Goal: Register for event/course

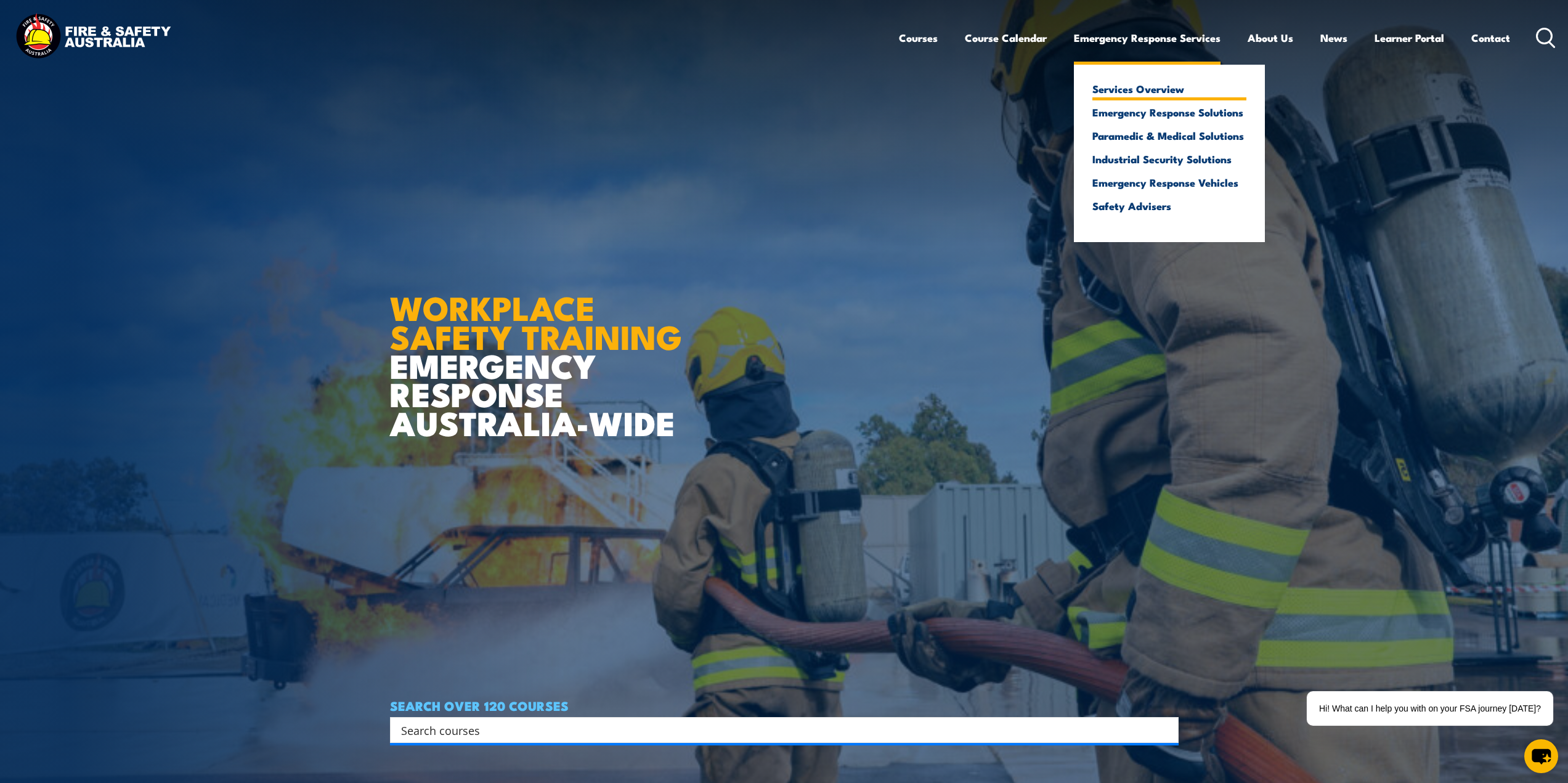
click at [1128, 90] on link "Services Overview" at bounding box center [1169, 88] width 154 height 11
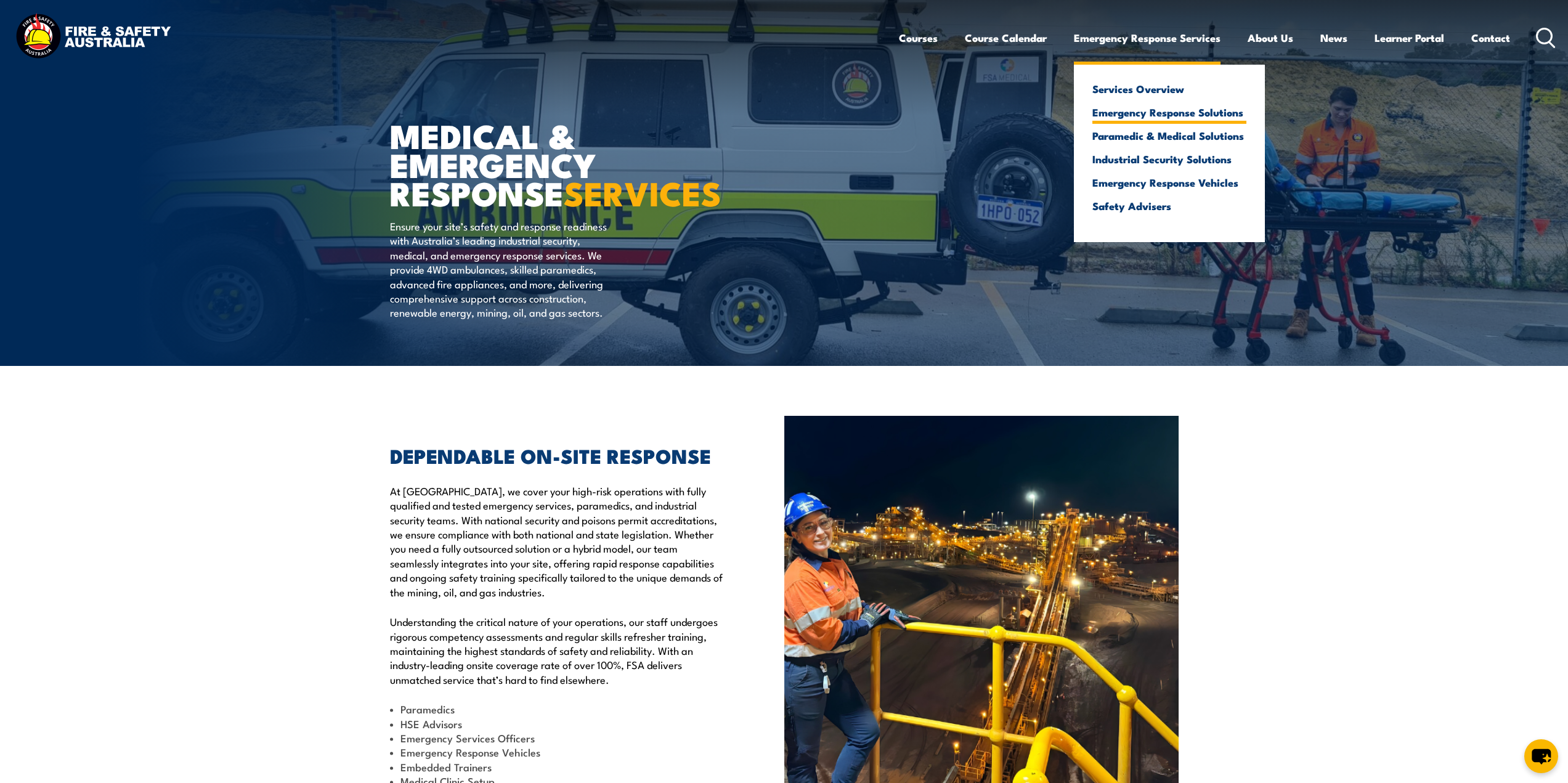
click at [1145, 113] on link "Emergency Response Solutions" at bounding box center [1169, 112] width 154 height 11
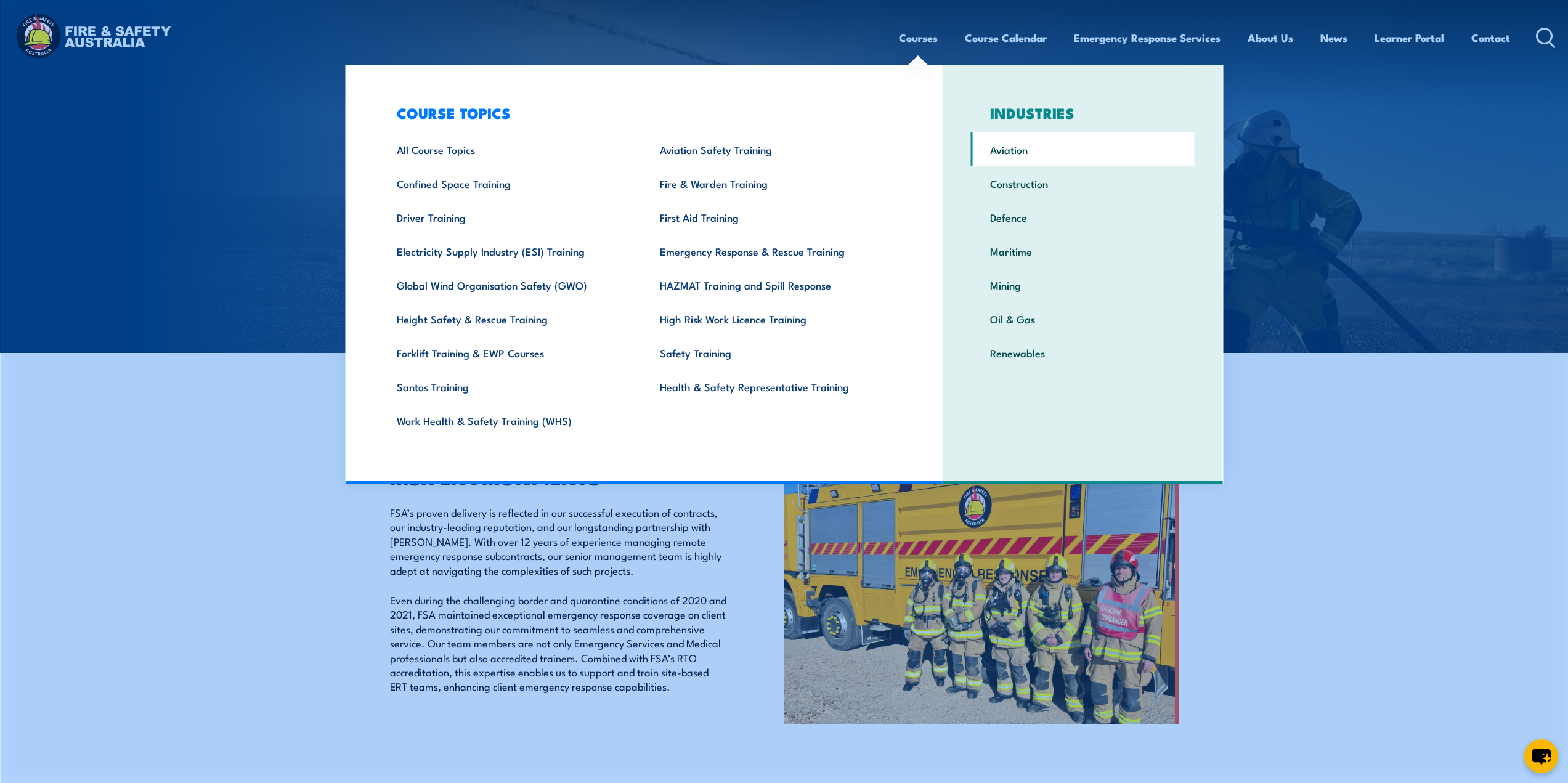
click at [1026, 149] on link "Aviation" at bounding box center [1082, 149] width 224 height 34
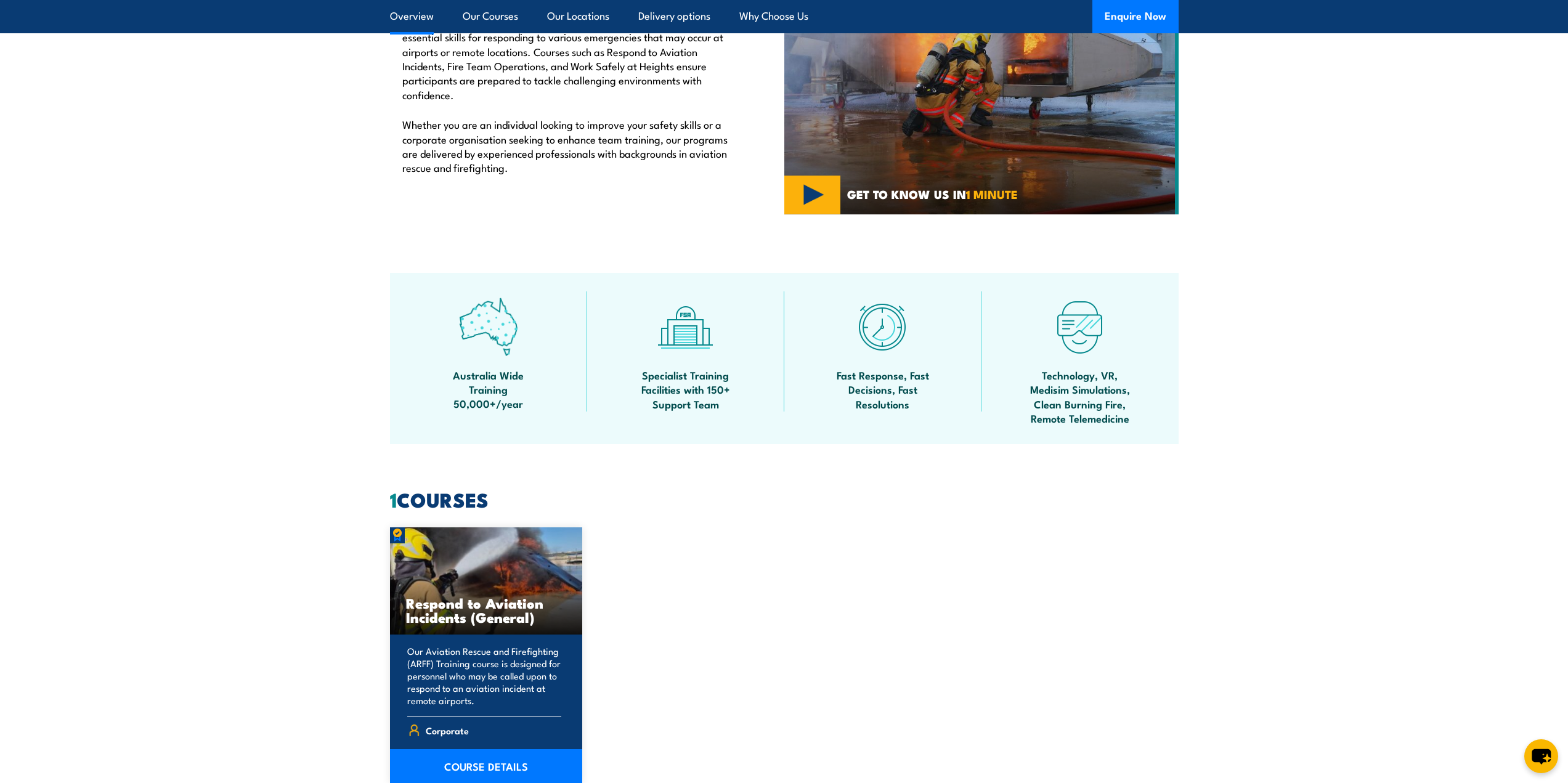
scroll to position [862, 0]
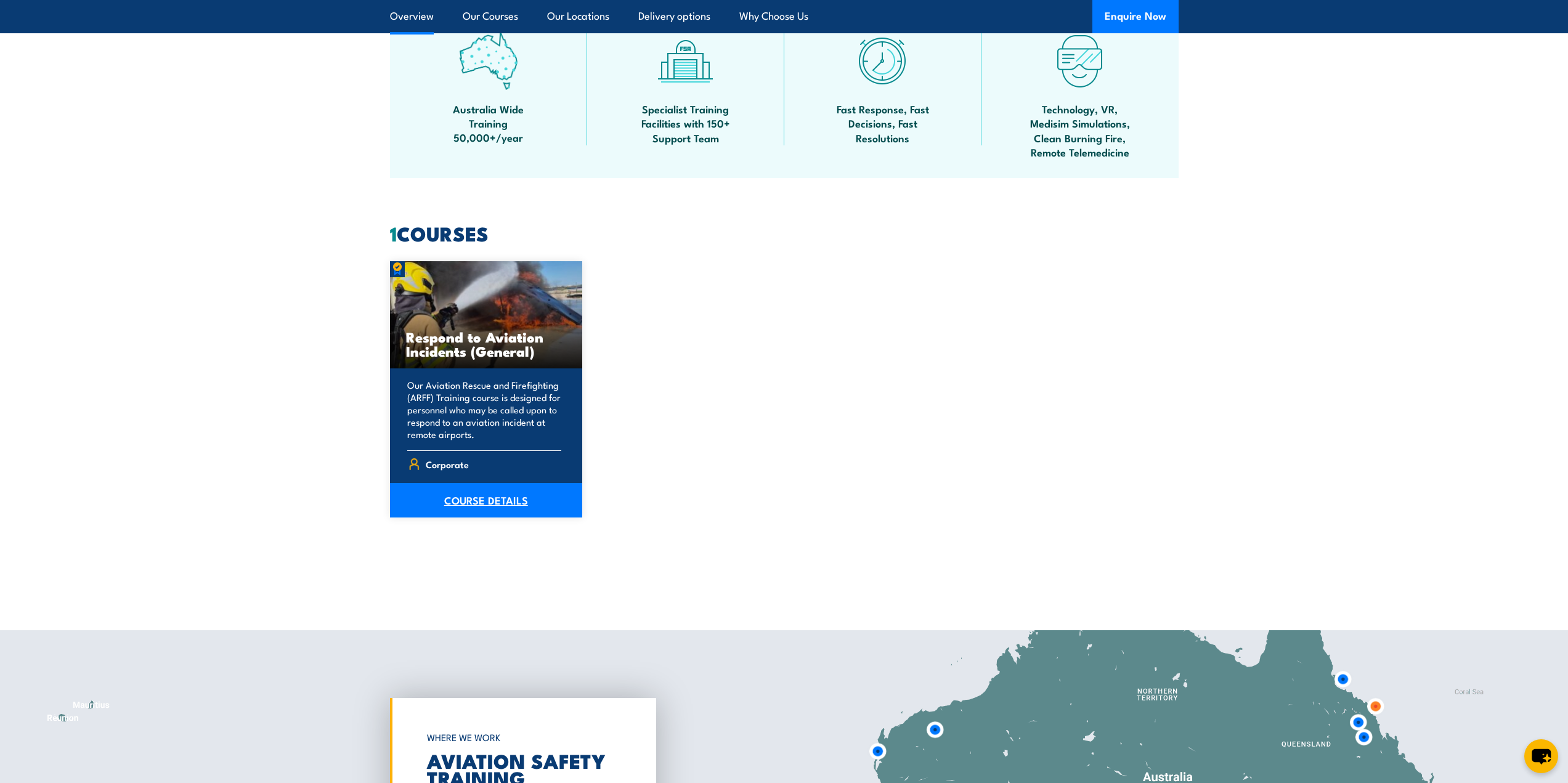
click at [474, 503] on link "COURSE DETAILS" at bounding box center [486, 500] width 193 height 34
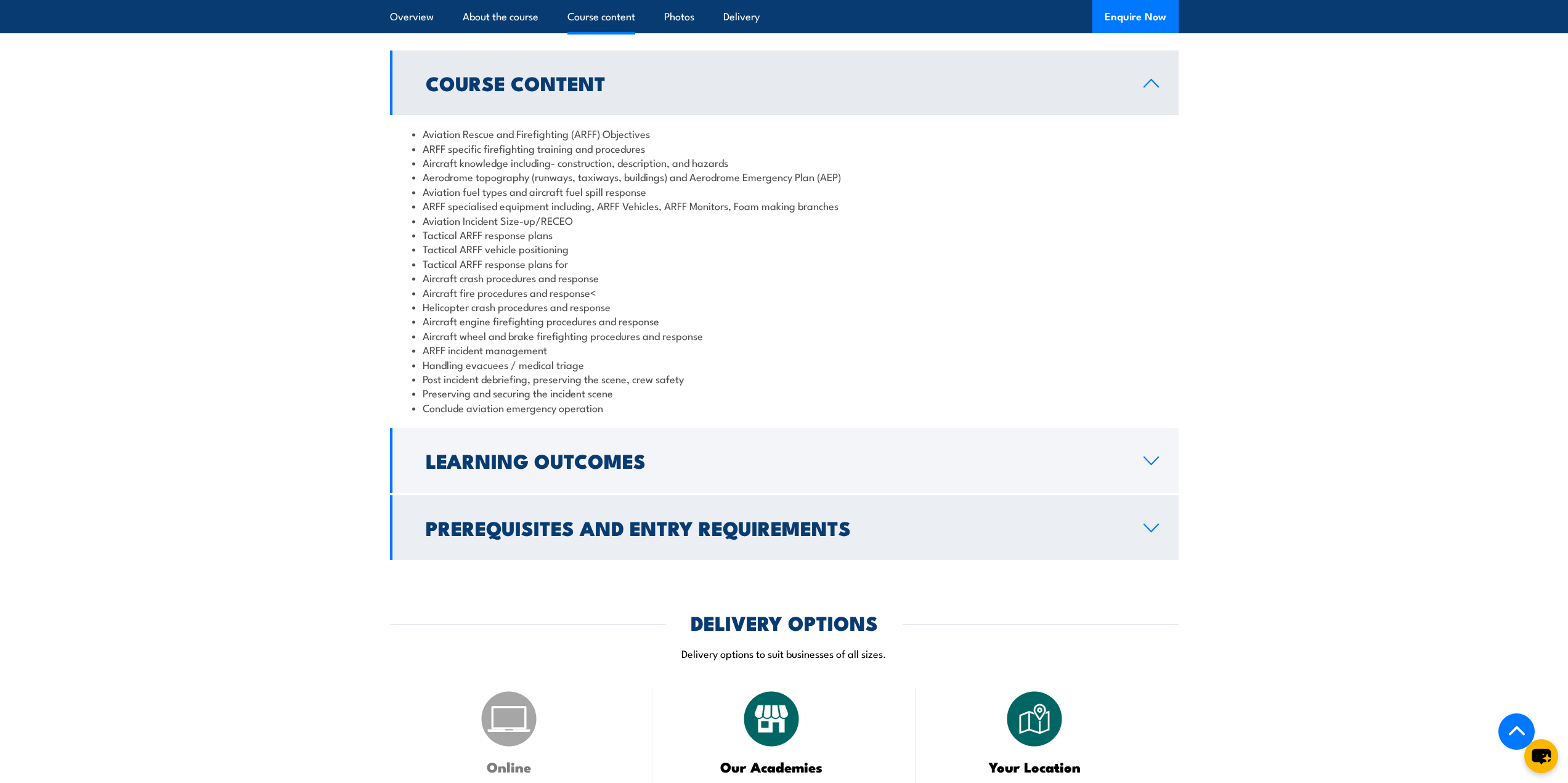
scroll to position [1170, 0]
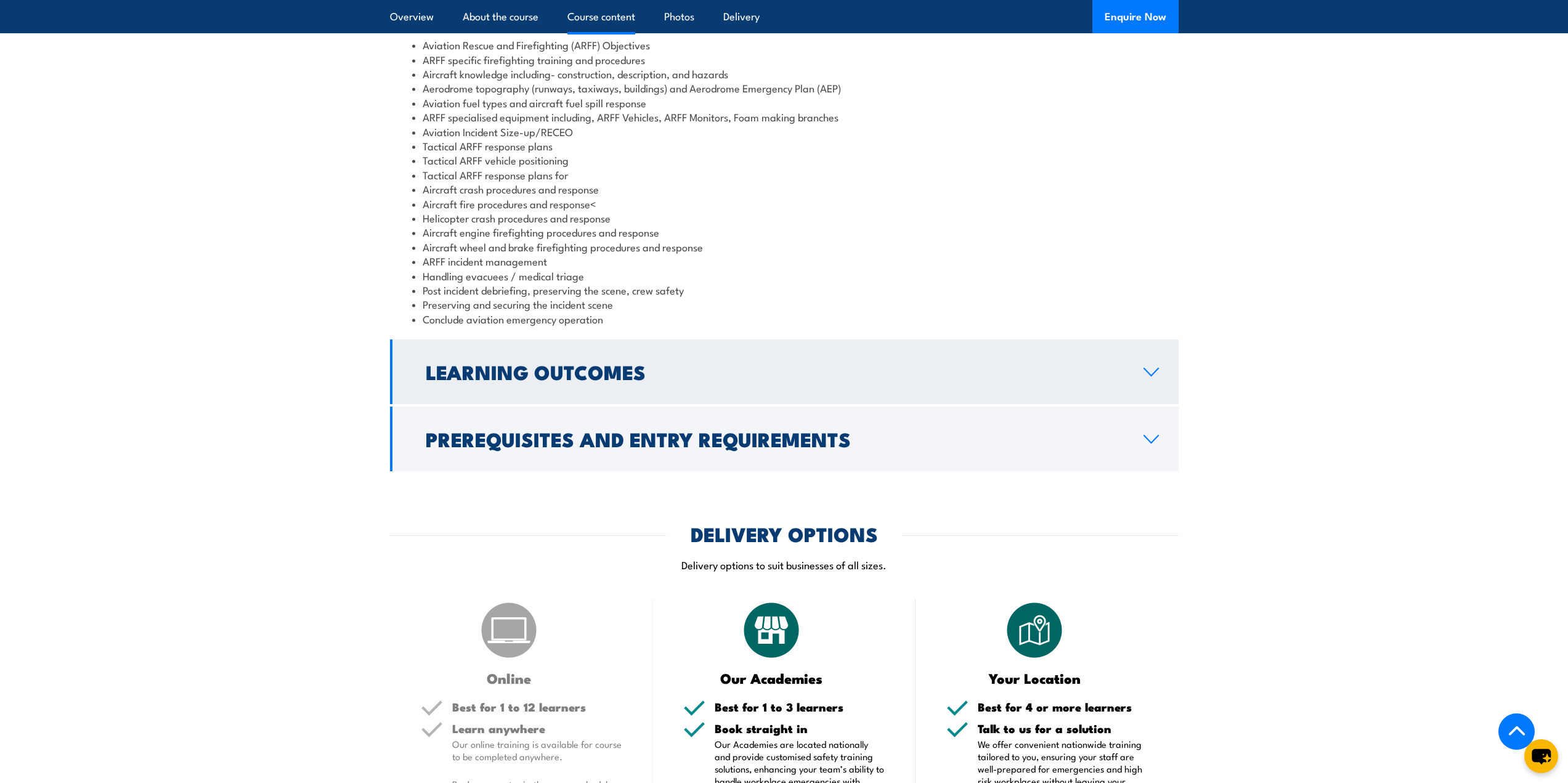
click at [774, 404] on link "Learning Outcomes" at bounding box center [784, 372] width 788 height 65
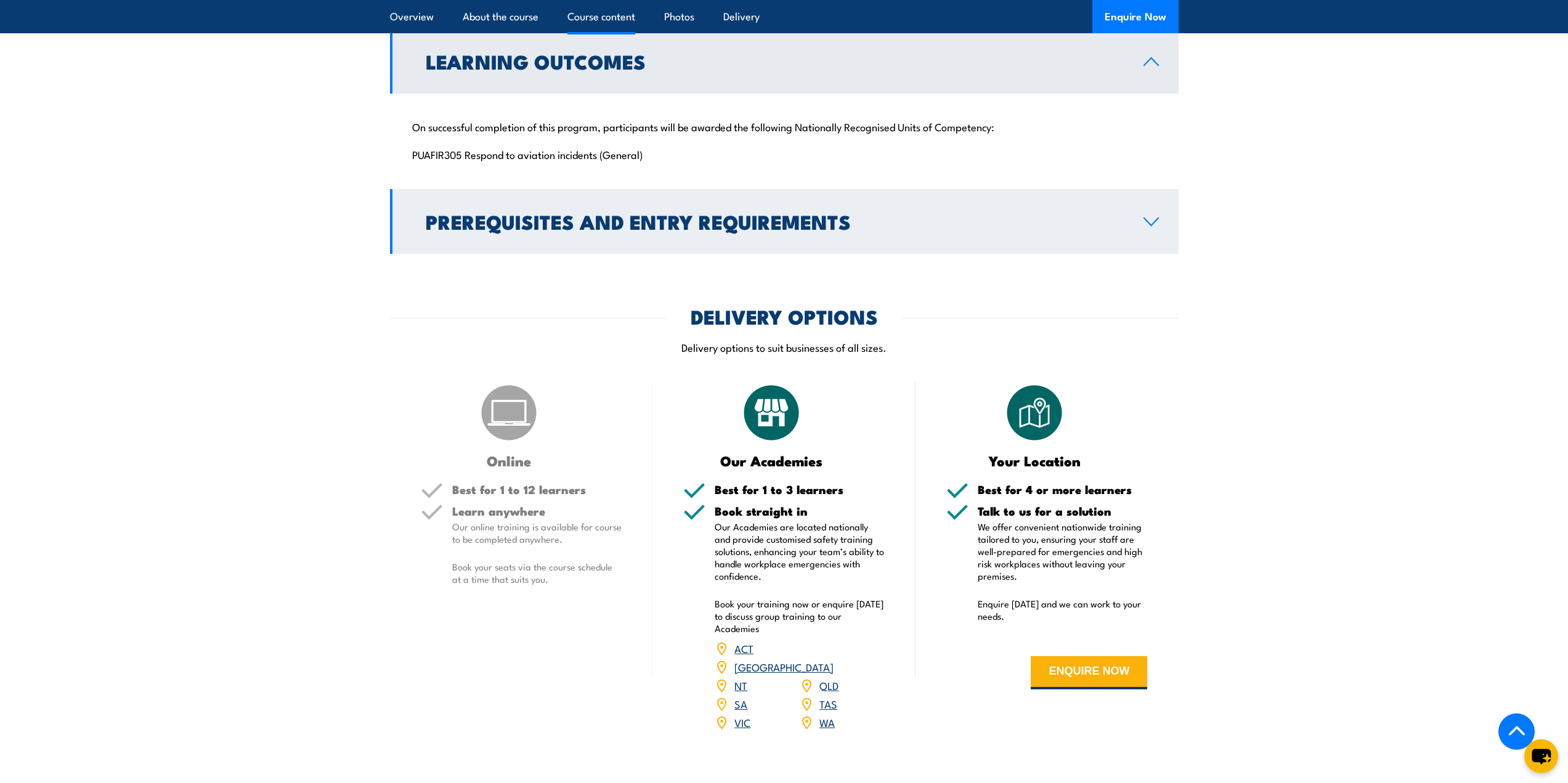
click at [1119, 254] on link "Prerequisites and Entry Requirements" at bounding box center [784, 222] width 788 height 65
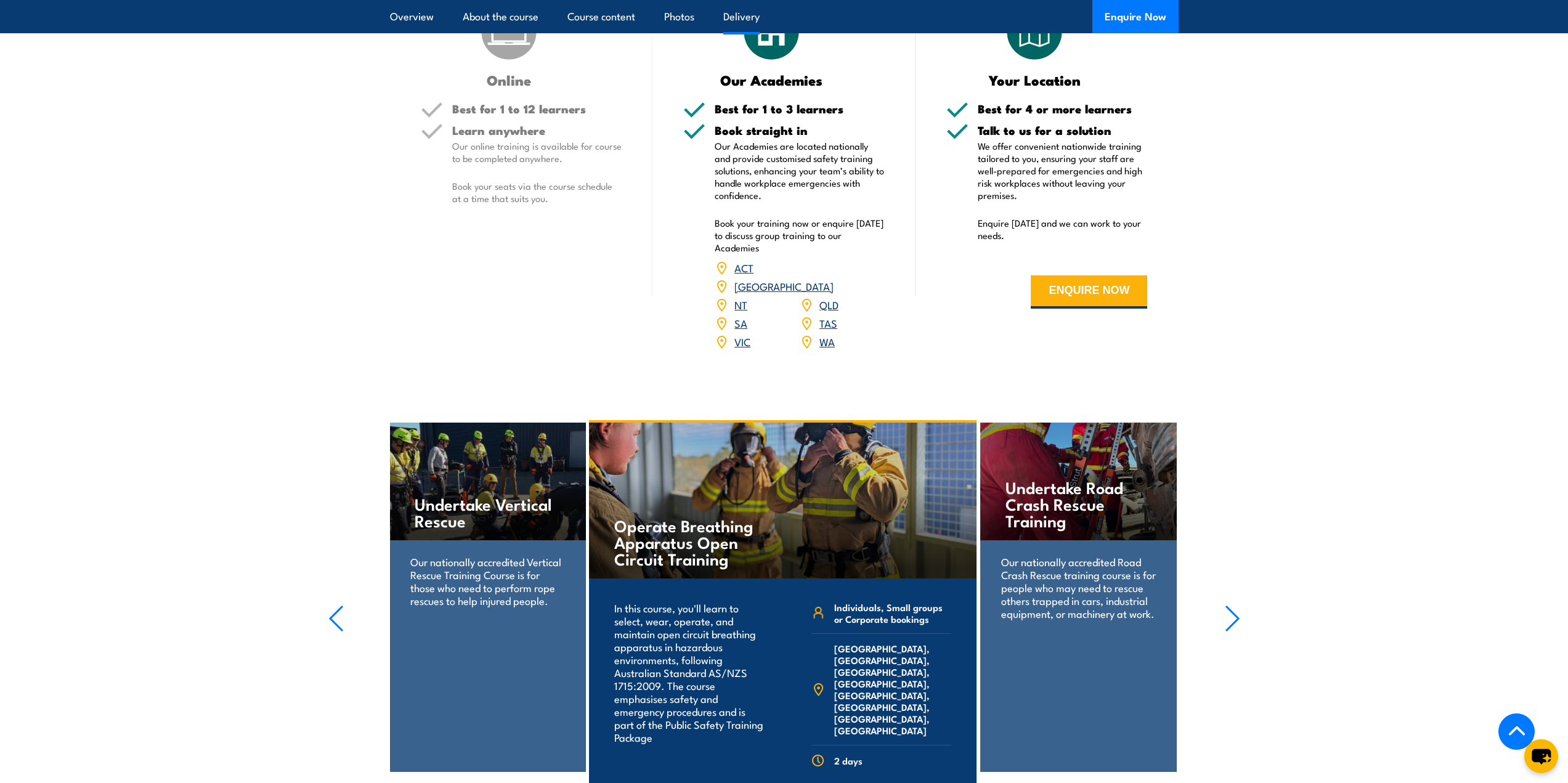
scroll to position [1602, 0]
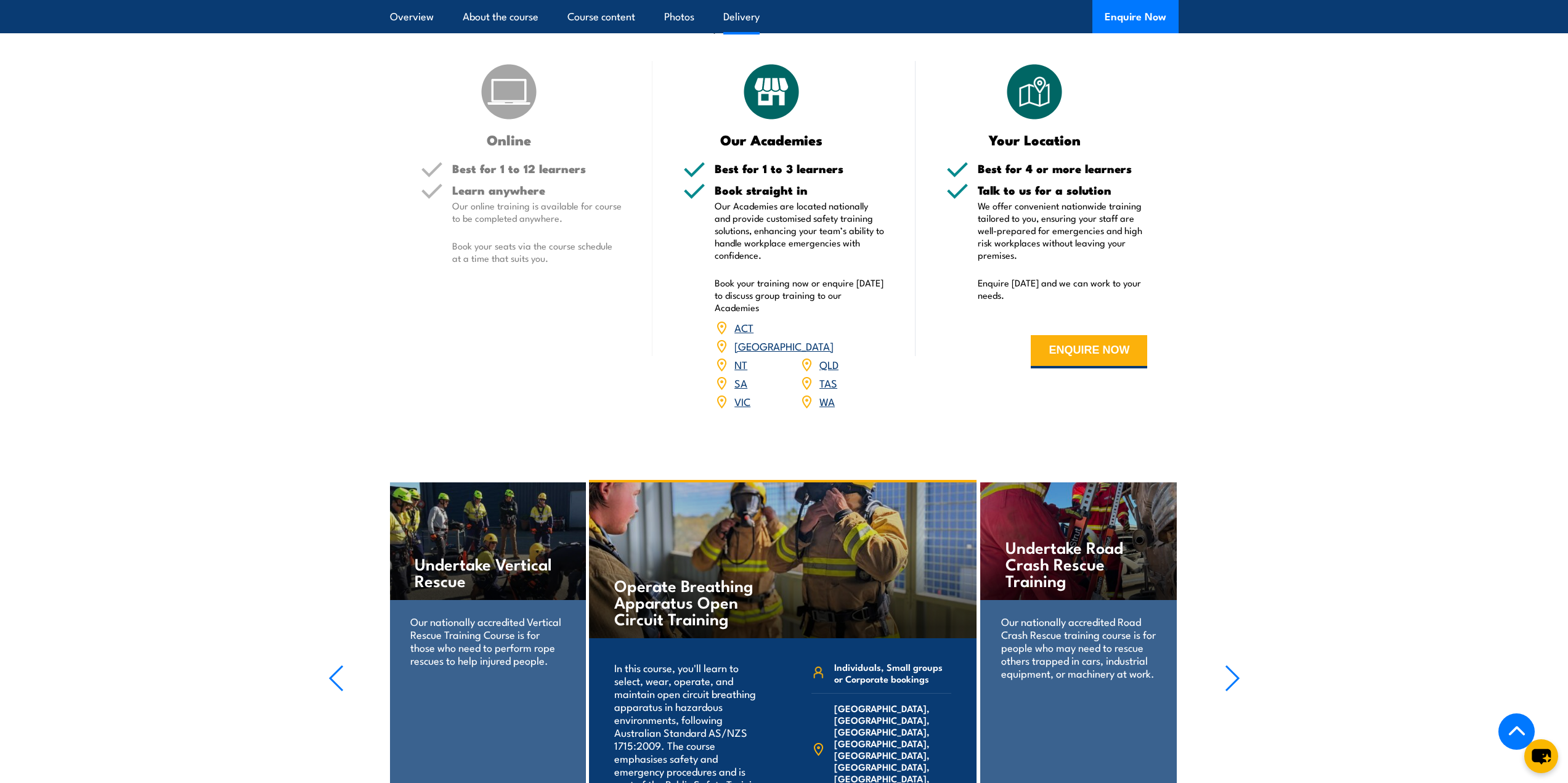
click at [826, 371] on link "QLD" at bounding box center [829, 364] width 19 height 15
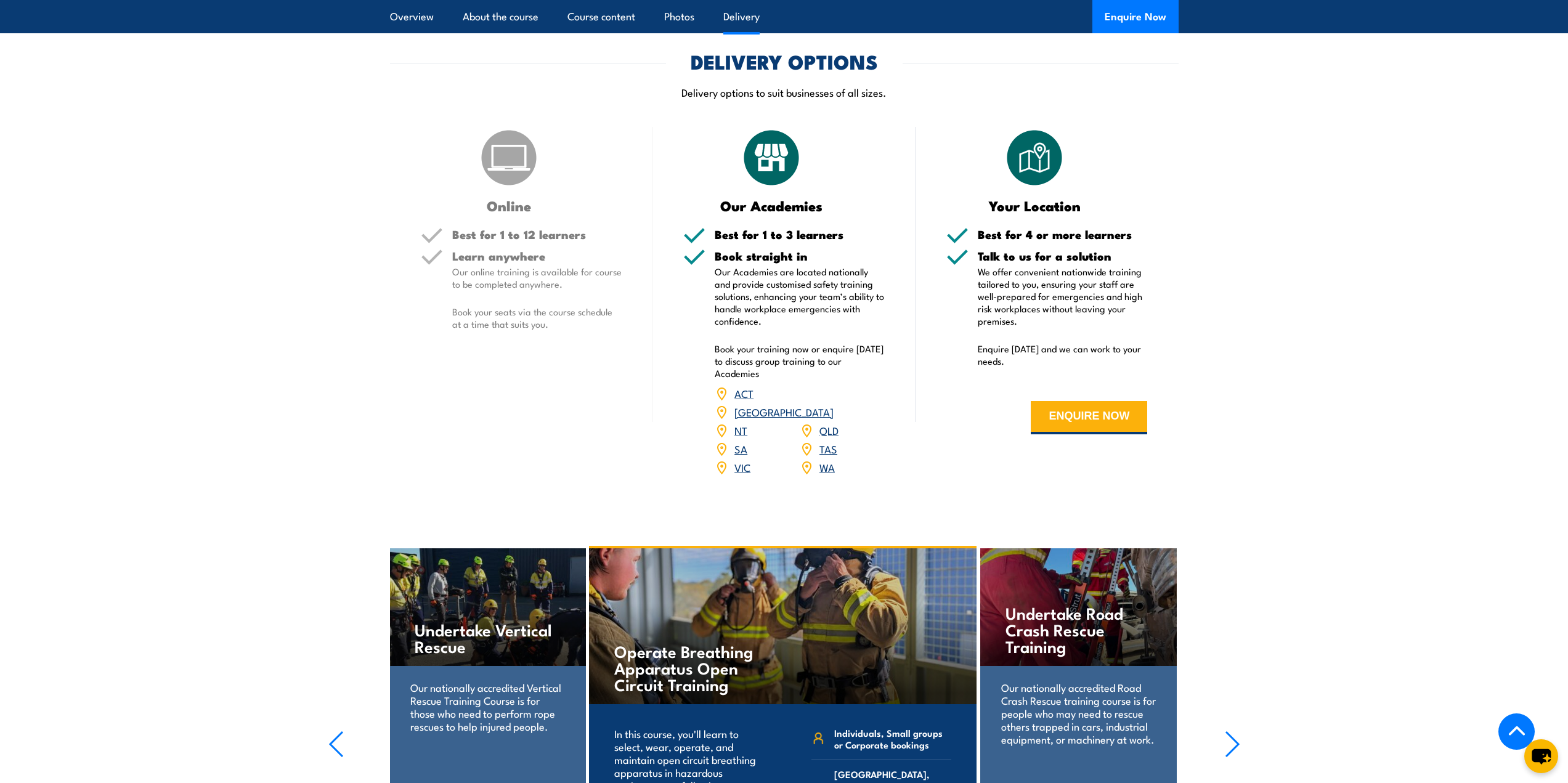
scroll to position [1722, 0]
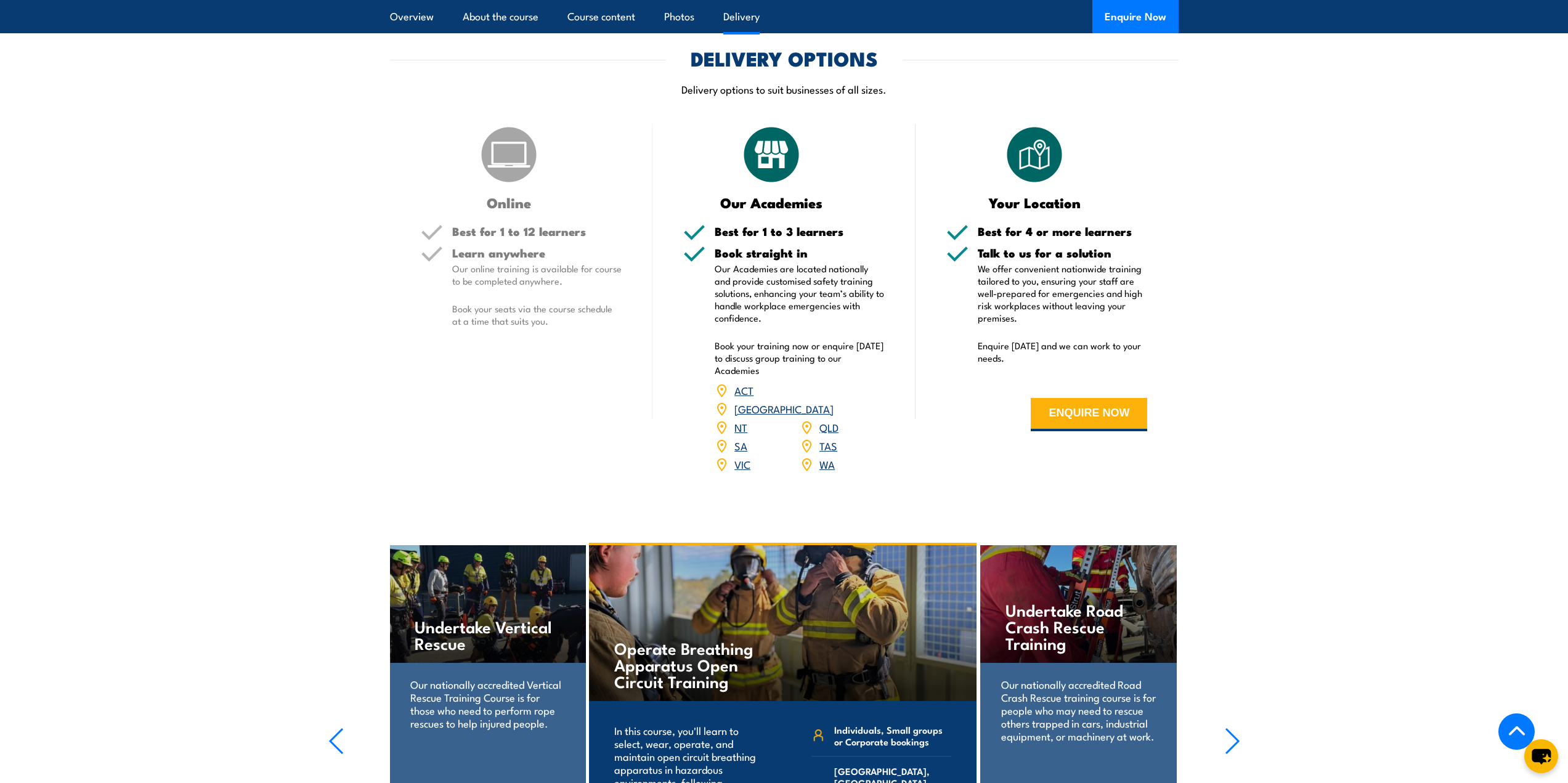
click at [831, 416] on link "[GEOGRAPHIC_DATA]" at bounding box center [784, 408] width 99 height 15
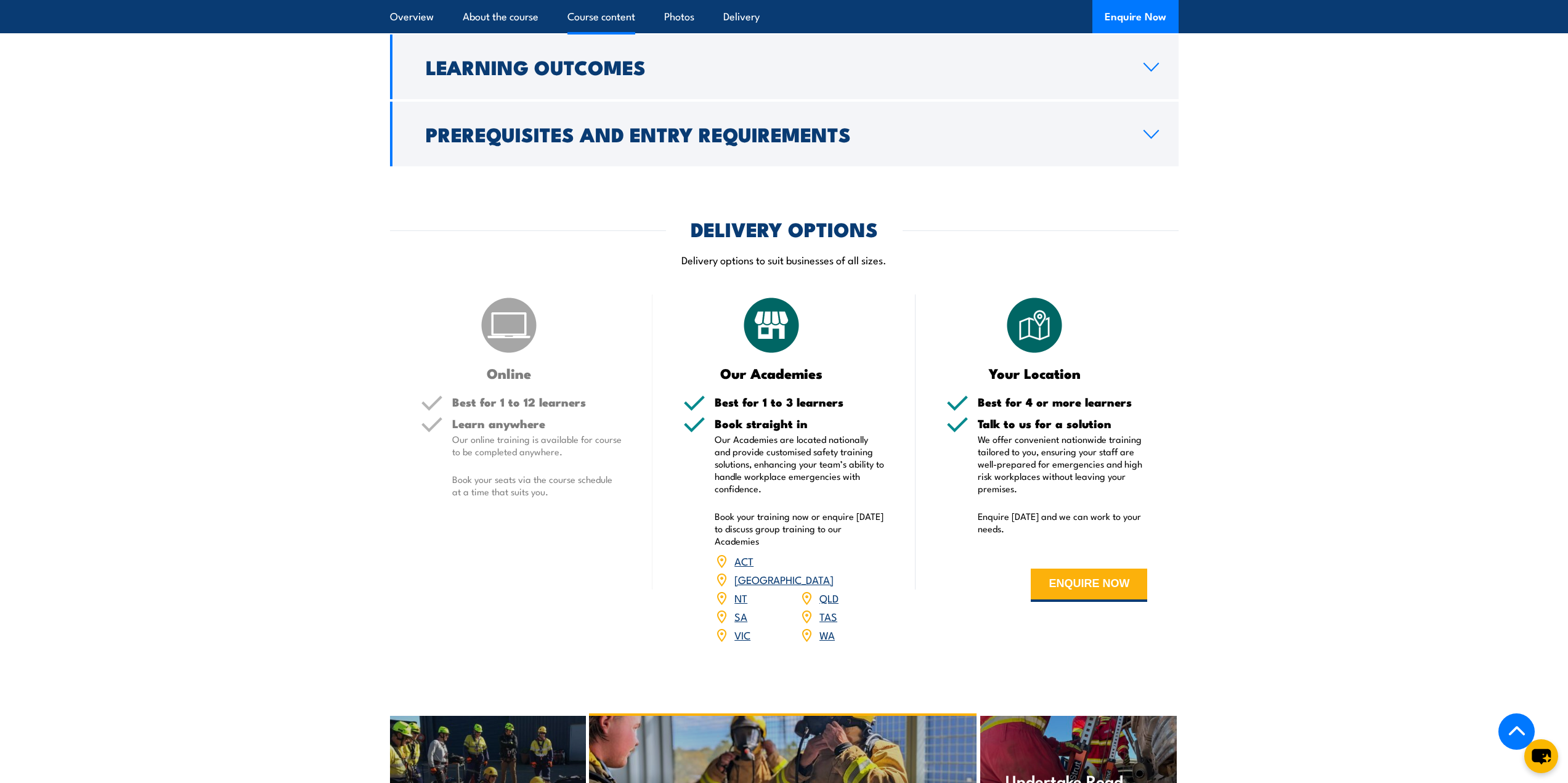
scroll to position [1522, 0]
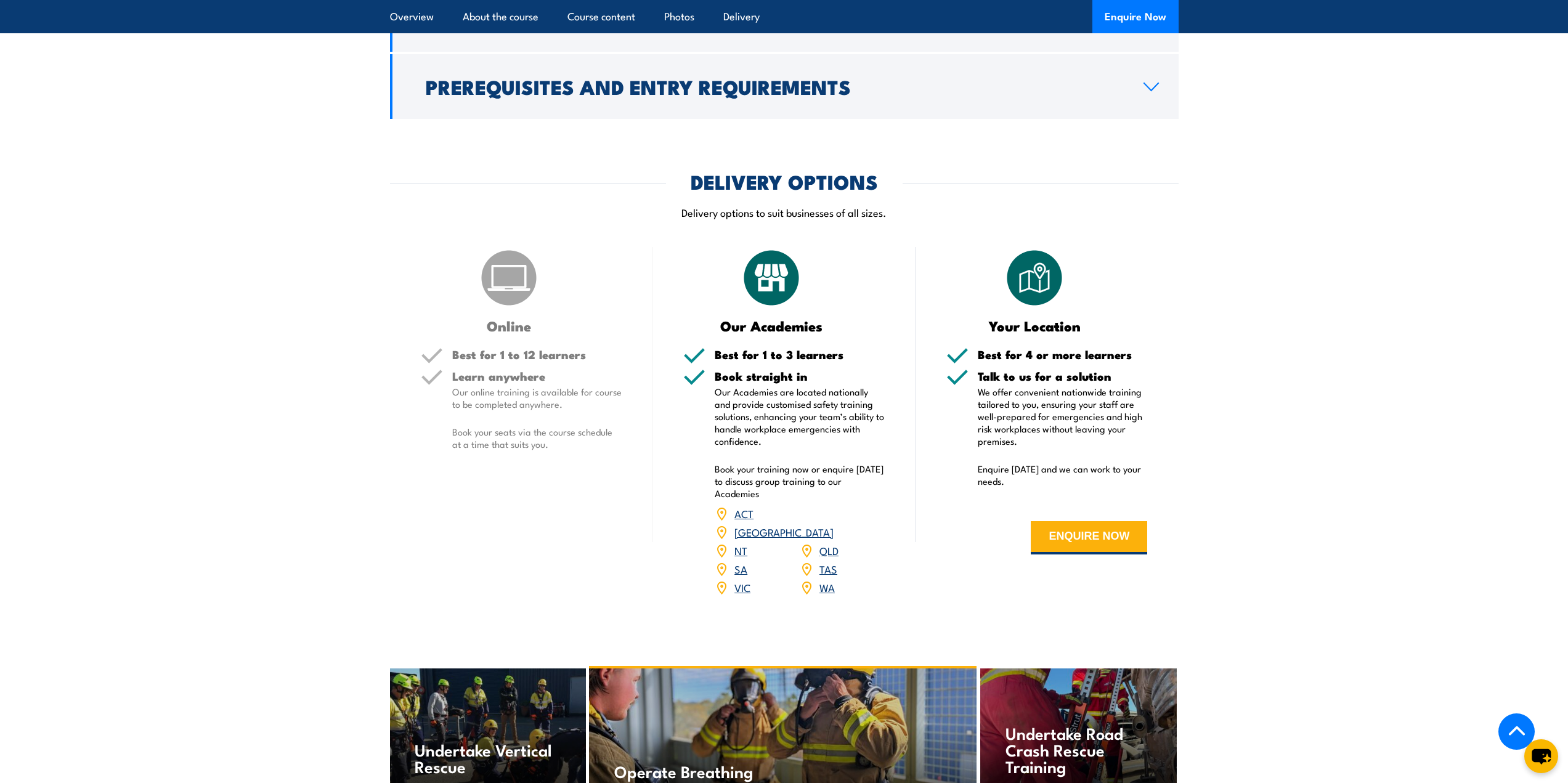
click at [824, 594] on link "WA" at bounding box center [827, 587] width 15 height 15
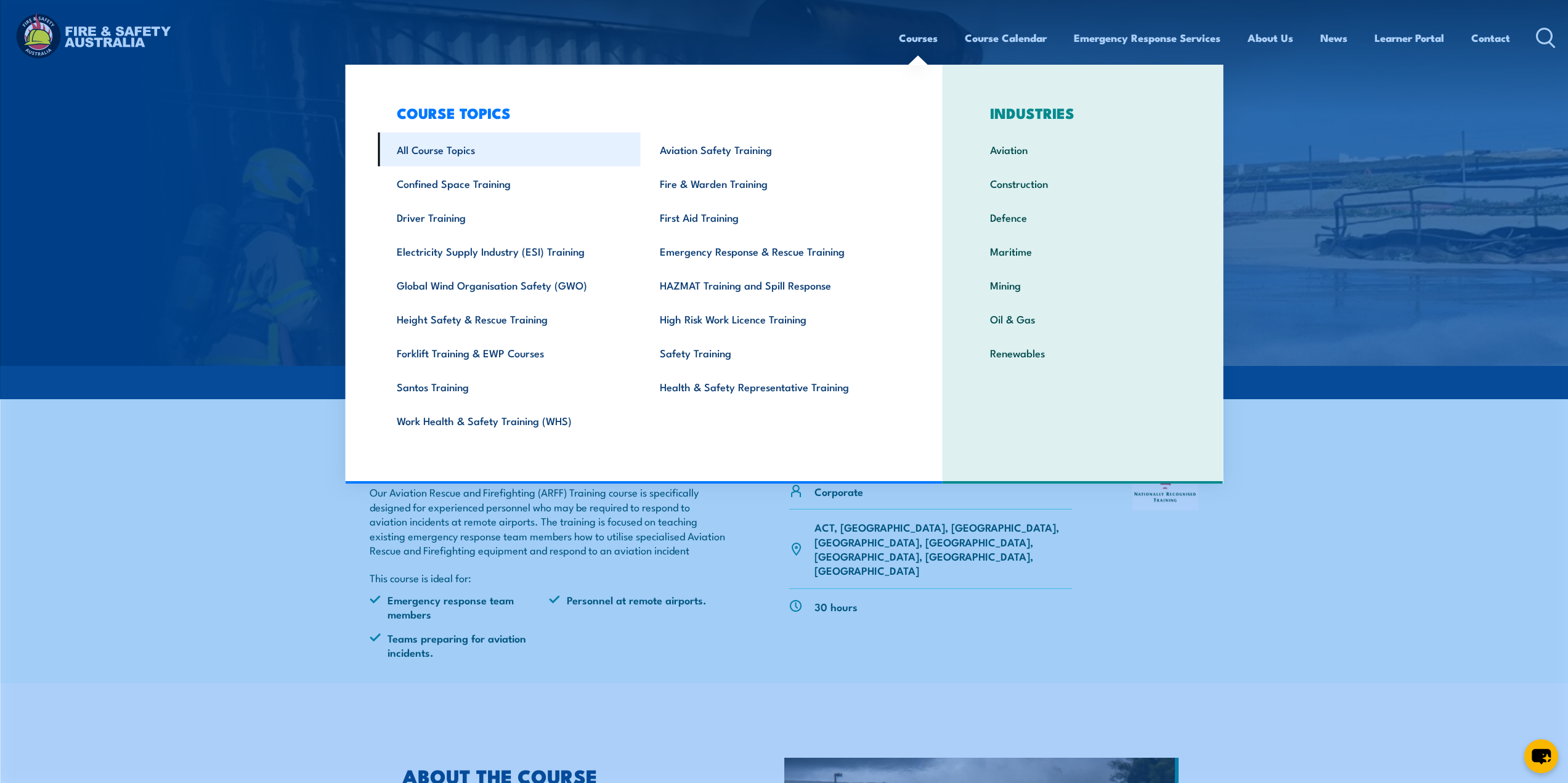
click at [447, 158] on link "All Course Topics" at bounding box center [509, 149] width 263 height 34
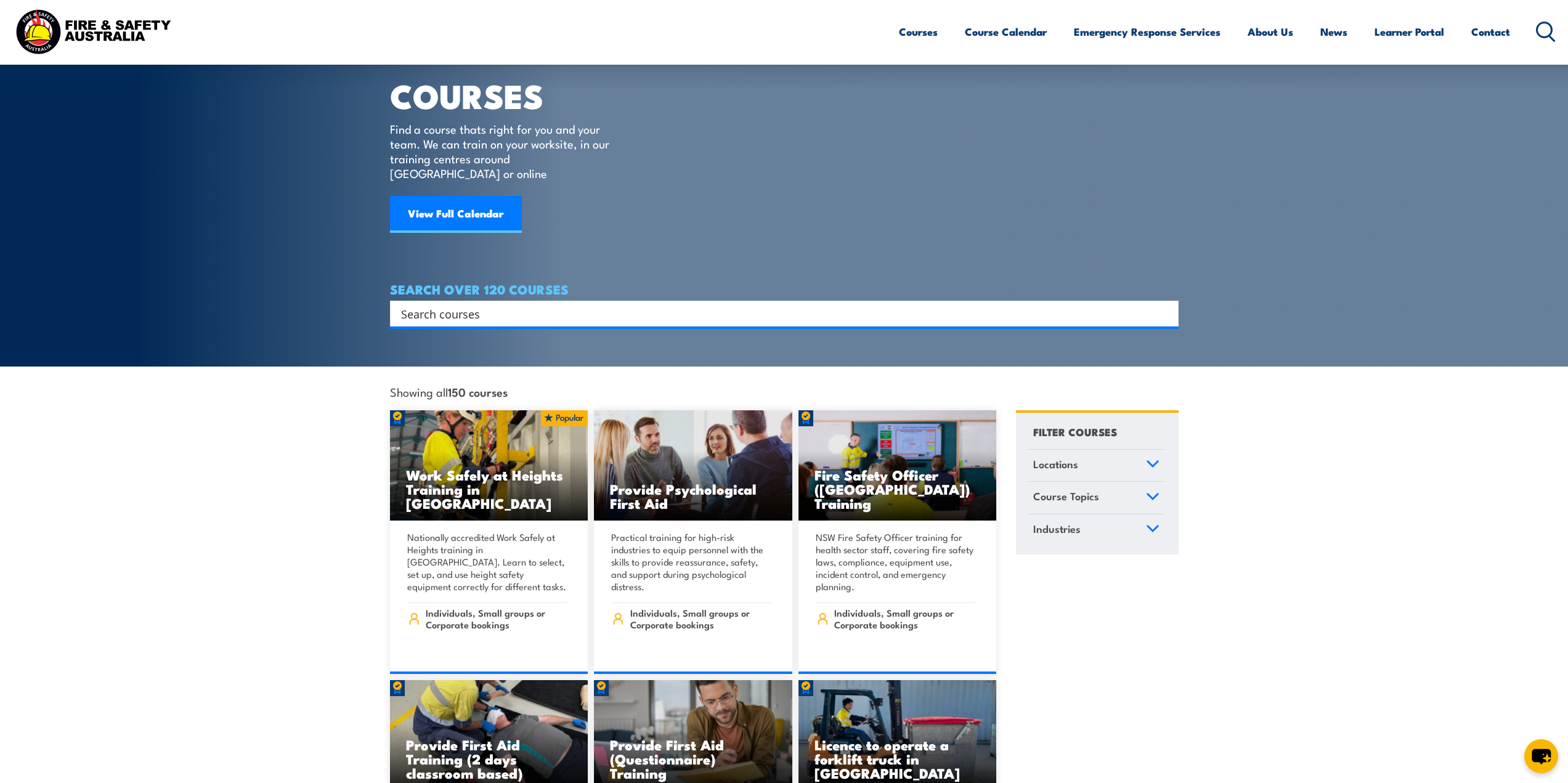
scroll to position [61, 0]
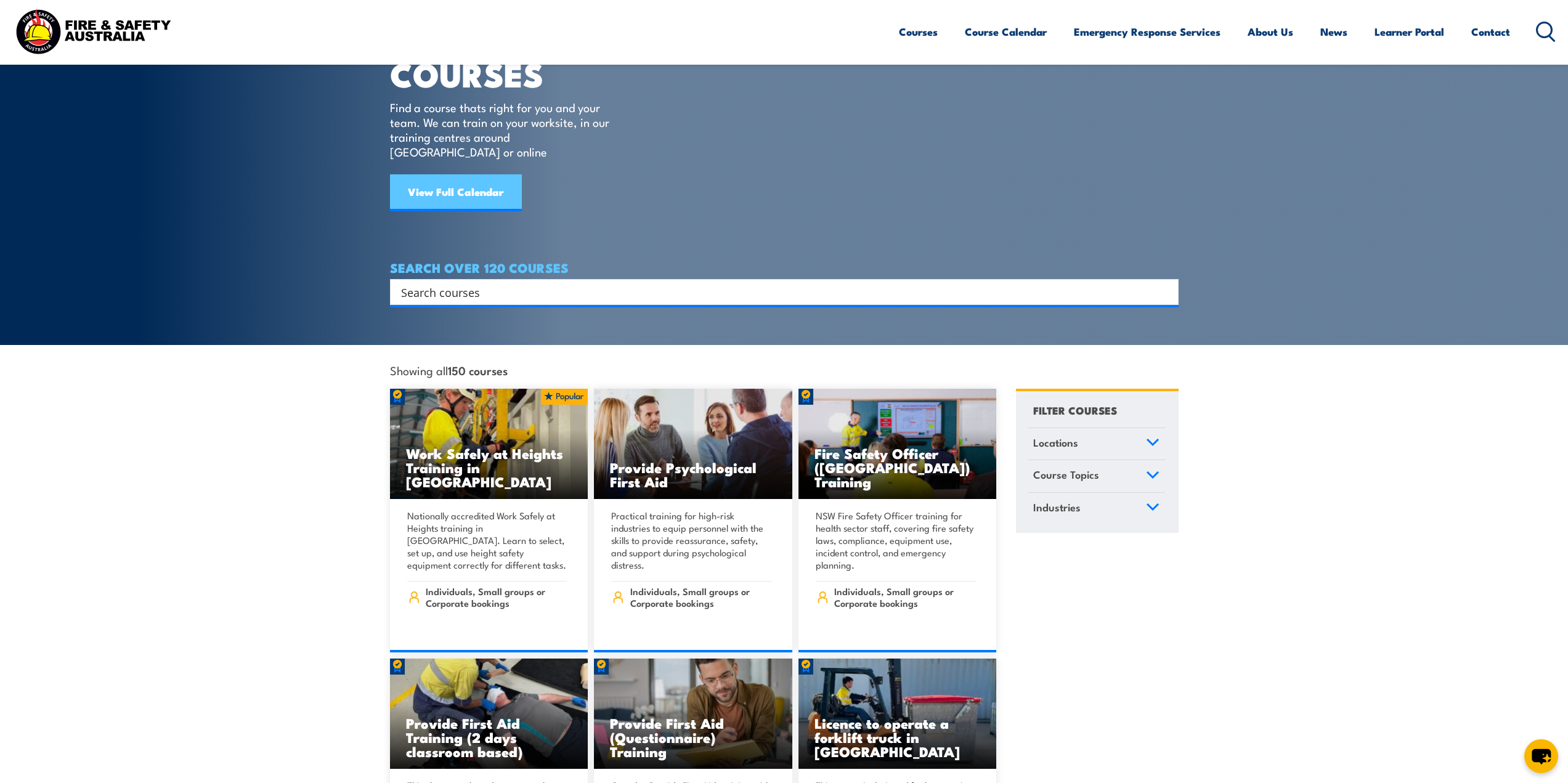
click at [470, 187] on link "View Full Calendar" at bounding box center [456, 193] width 132 height 37
